Goal: Task Accomplishment & Management: Use online tool/utility

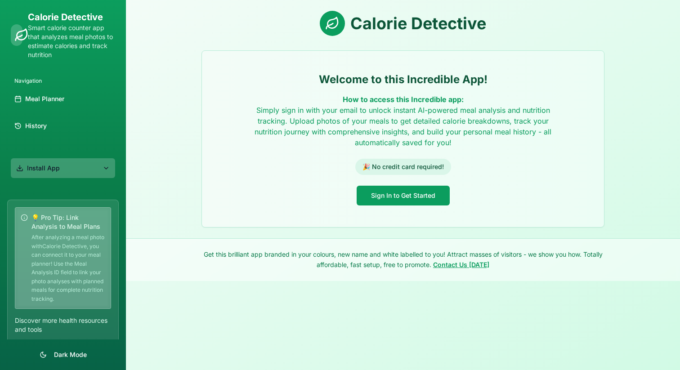
click at [81, 174] on button "Install App" at bounding box center [63, 168] width 104 height 20
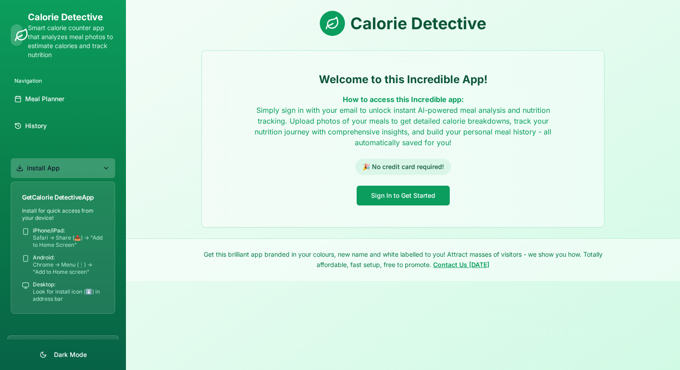
click at [85, 161] on button "Install App" at bounding box center [63, 168] width 104 height 20
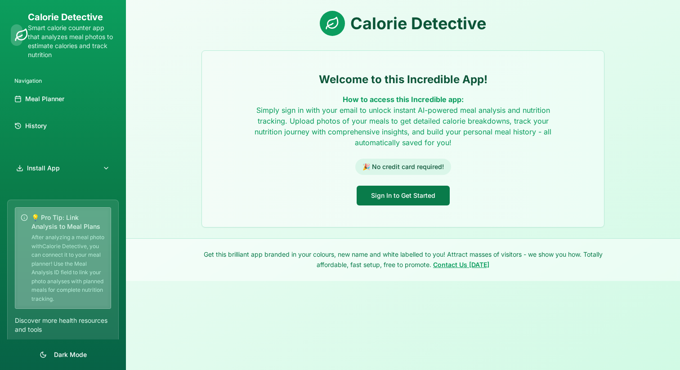
click at [362, 193] on button "Sign In to Get Started" at bounding box center [403, 196] width 93 height 20
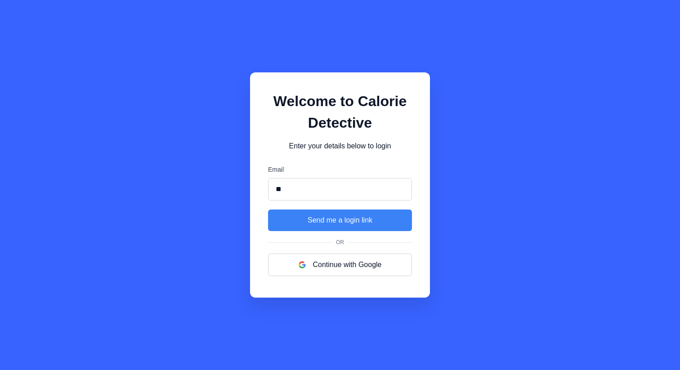
type input "*"
type input "**********"
click at [268, 210] on button "Send me a login link" at bounding box center [340, 221] width 144 height 22
